Goal: Transaction & Acquisition: Purchase product/service

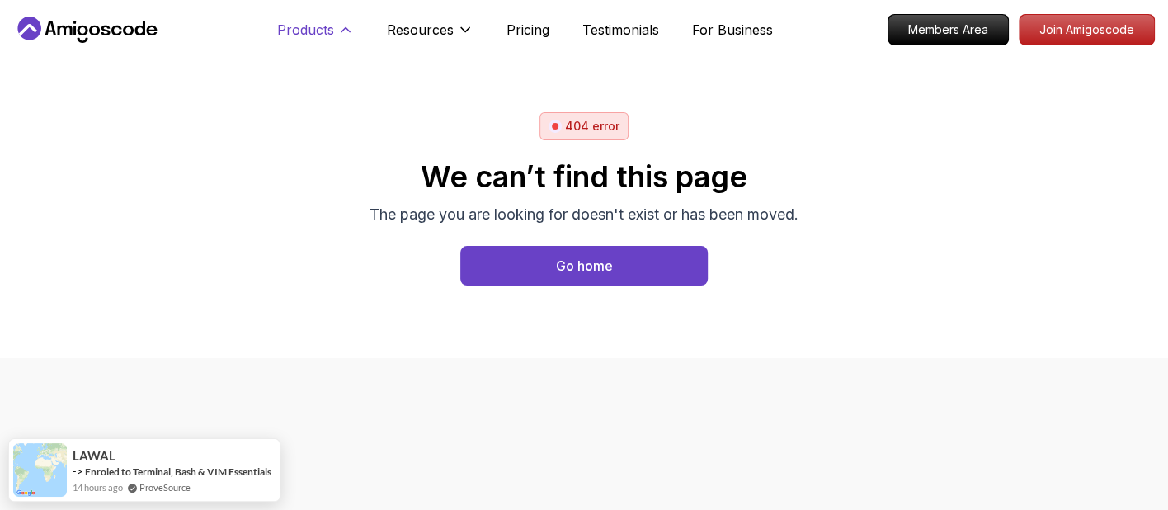
click at [318, 32] on p "Products" at bounding box center [305, 30] width 57 height 20
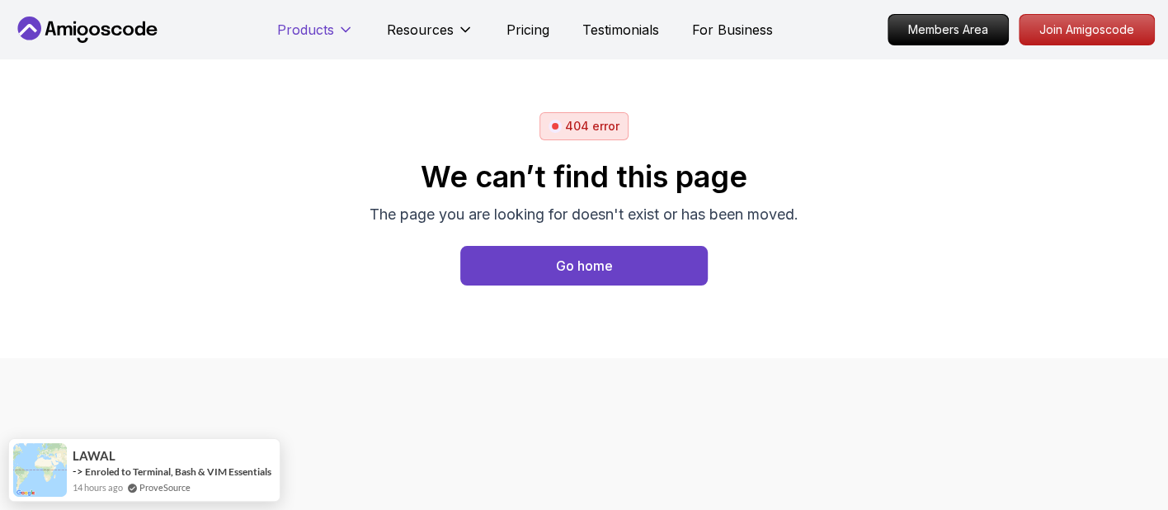
click at [318, 32] on p "Products" at bounding box center [305, 30] width 57 height 20
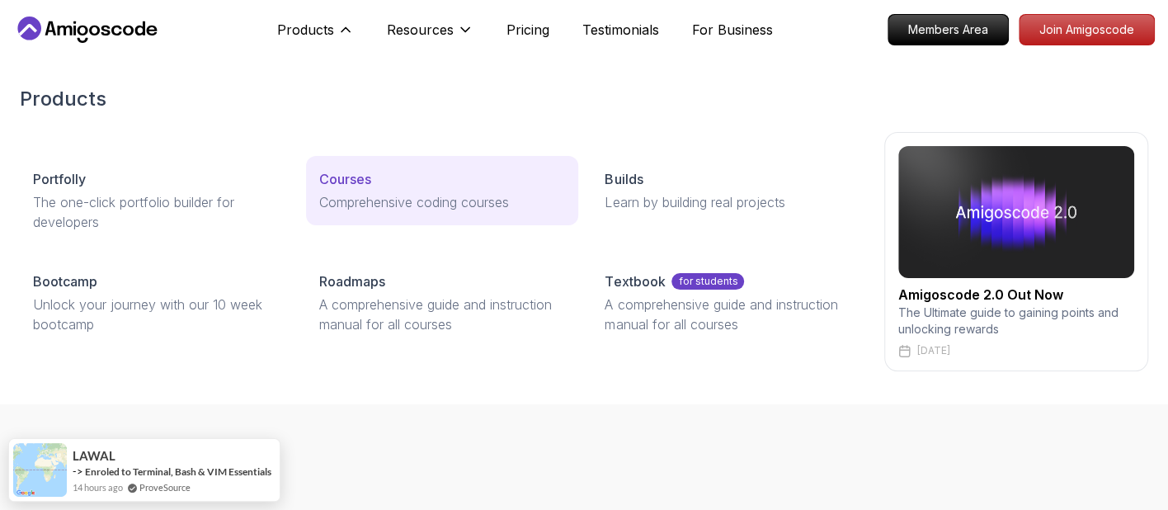
click at [346, 169] on p "Courses" at bounding box center [345, 179] width 52 height 20
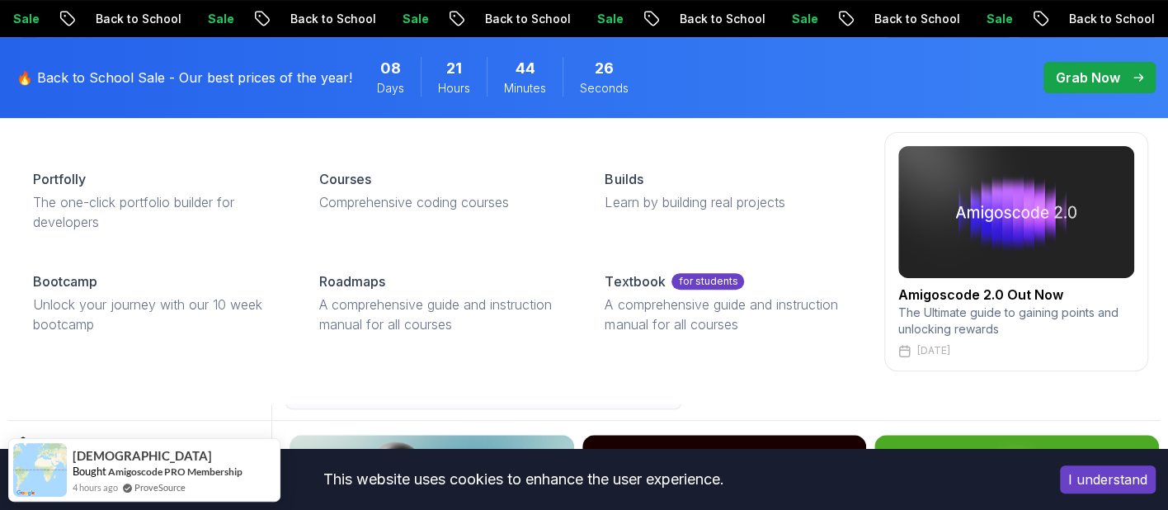
scroll to position [206, 0]
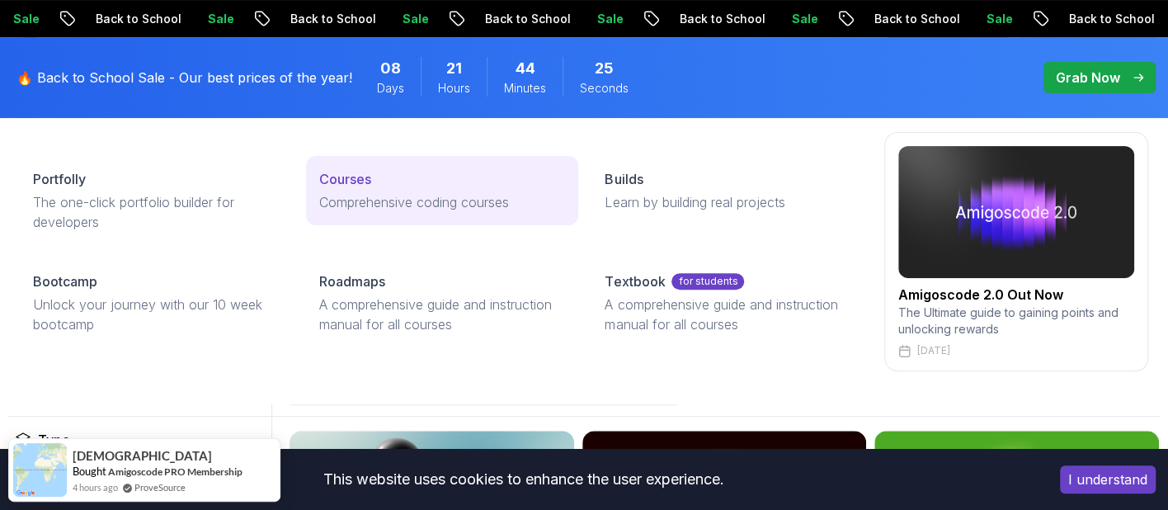
click at [407, 195] on p "Comprehensive coding courses" at bounding box center [442, 202] width 247 height 20
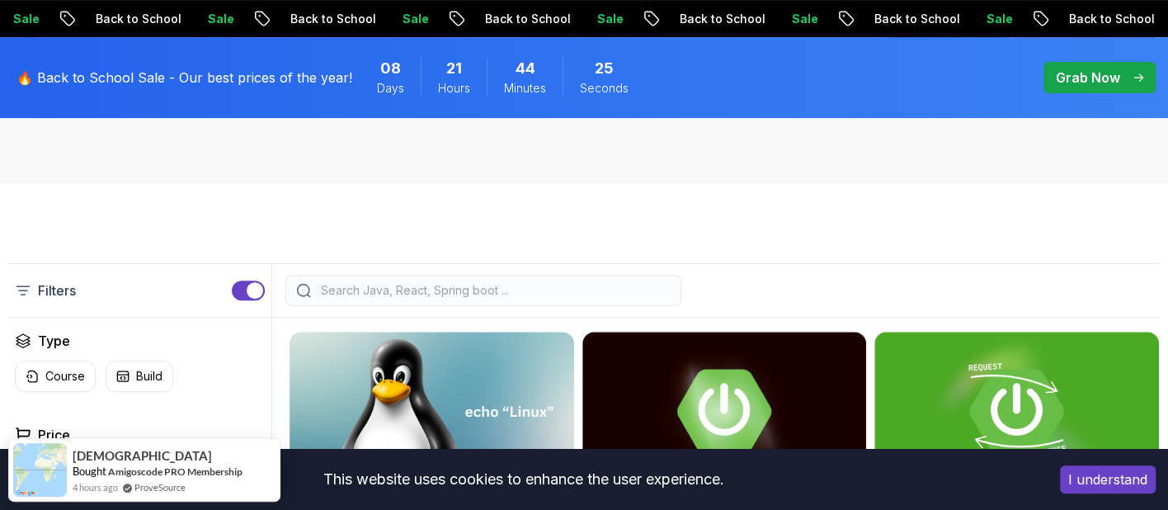
scroll to position [309, 0]
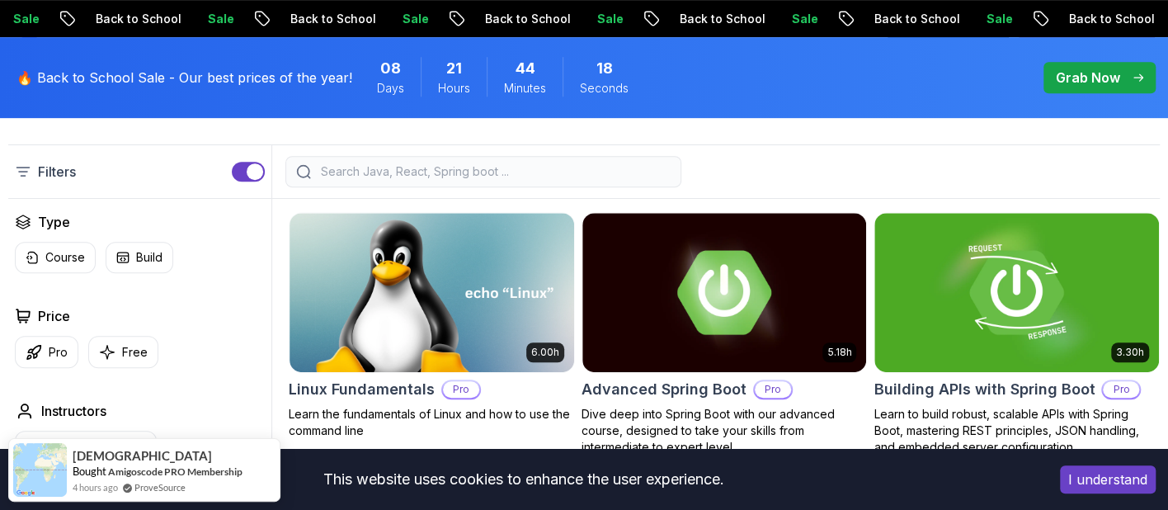
scroll to position [412, 0]
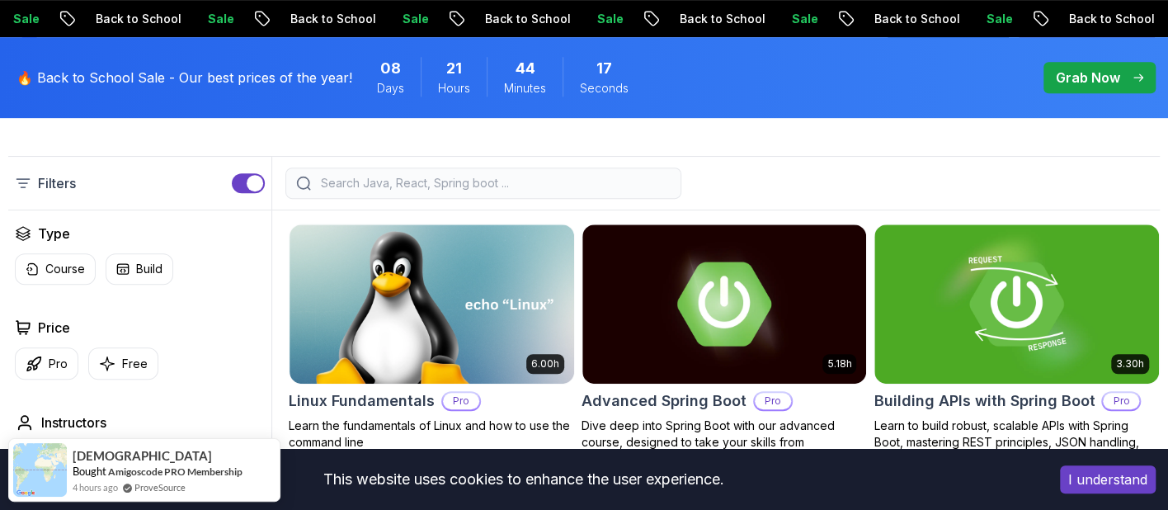
click at [366, 189] on input "search" at bounding box center [494, 183] width 353 height 16
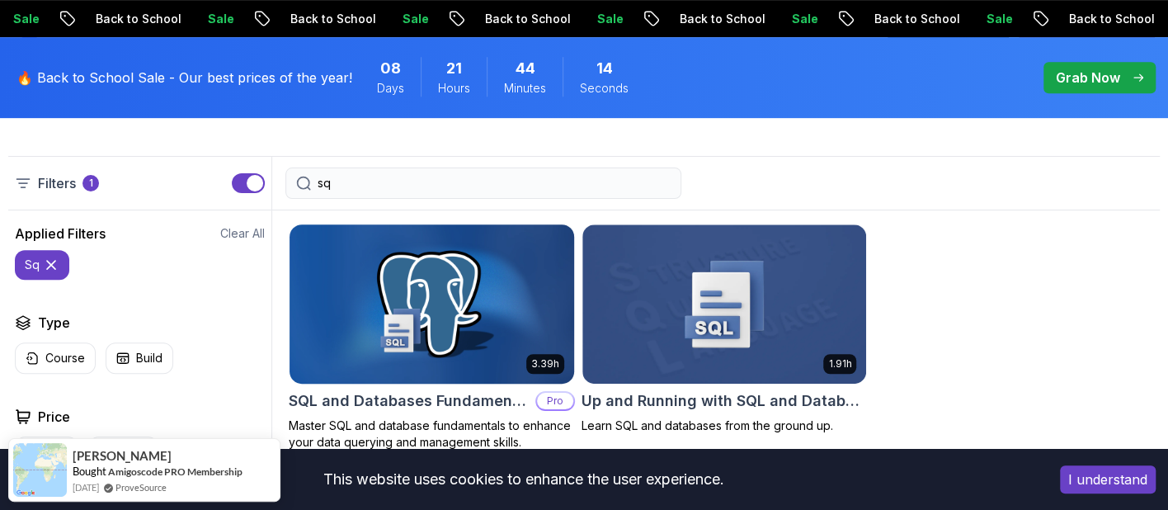
type input "sq"
click at [402, 285] on img at bounding box center [431, 303] width 299 height 167
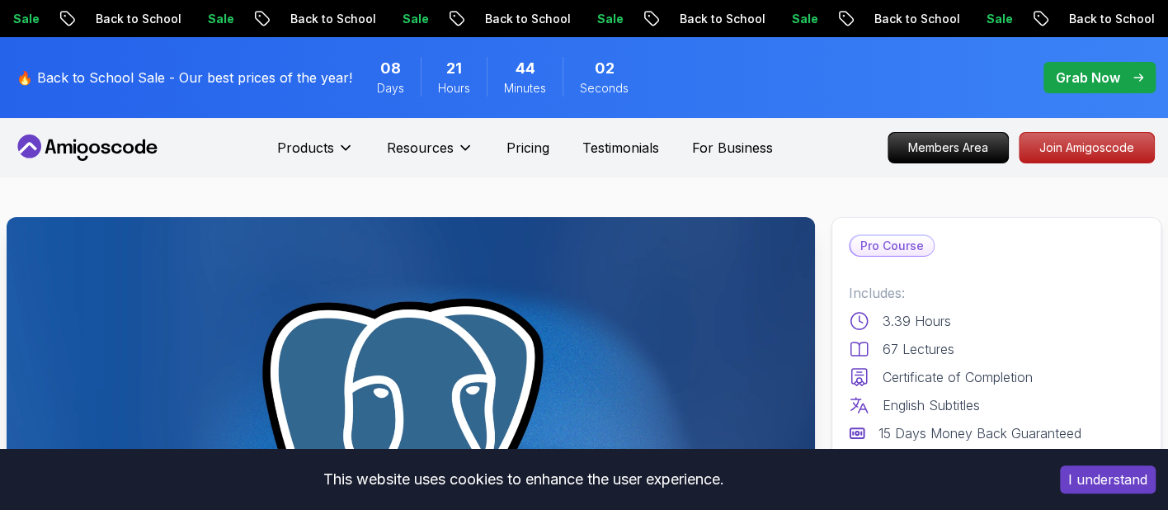
click at [1097, 69] on p "Grab Now" at bounding box center [1088, 78] width 64 height 20
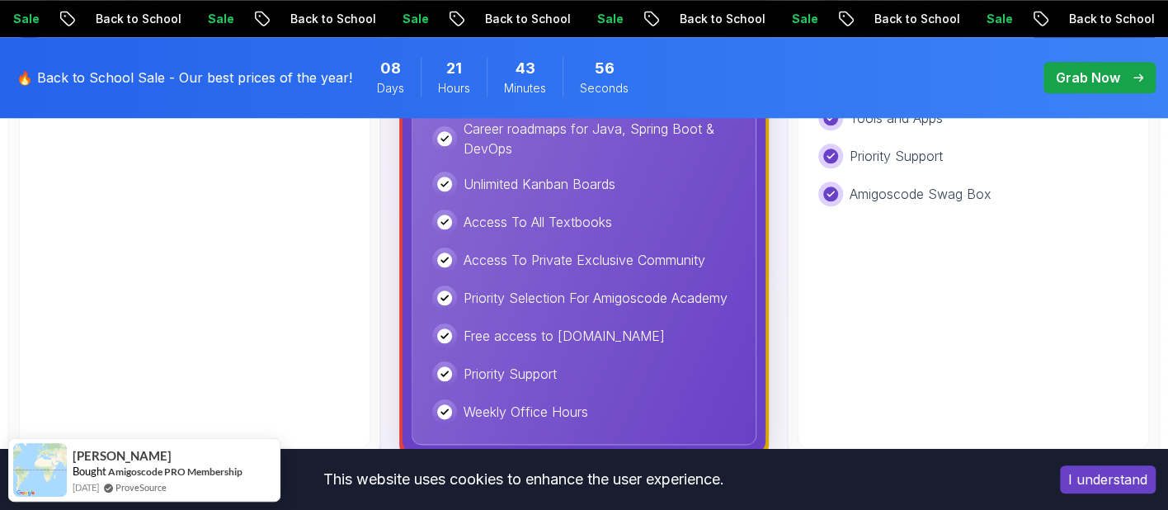
scroll to position [722, 0]
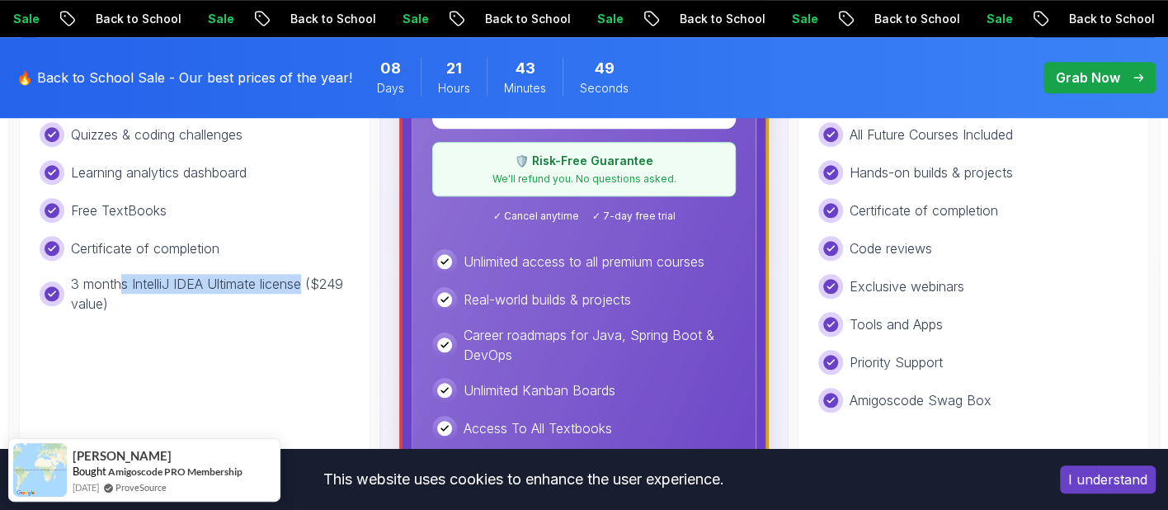
drag, startPoint x: 303, startPoint y: 288, endPoint x: 123, endPoint y: 281, distance: 179.9
click at [123, 281] on p "3 months IntelliJ IDEA Ultimate license ($249 value)" at bounding box center [210, 294] width 279 height 40
